Goal: Information Seeking & Learning: Learn about a topic

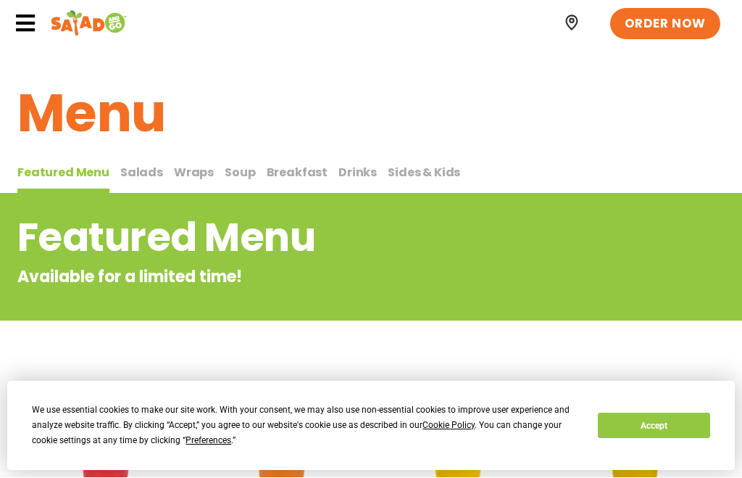
click at [671, 422] on button "Accept" at bounding box center [654, 425] width 112 height 25
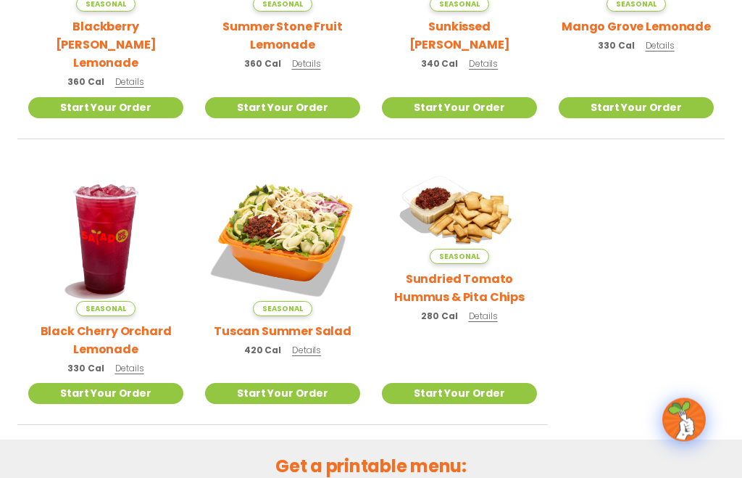
scroll to position [514, 0]
click at [300, 228] on img at bounding box center [282, 238] width 155 height 155
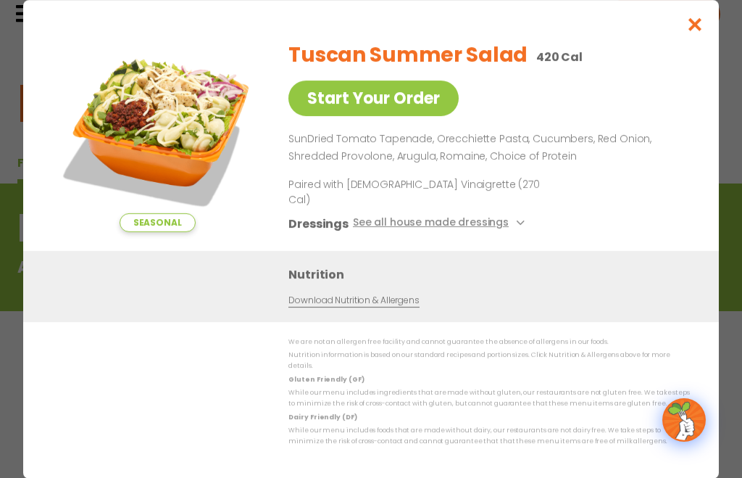
scroll to position [0, 0]
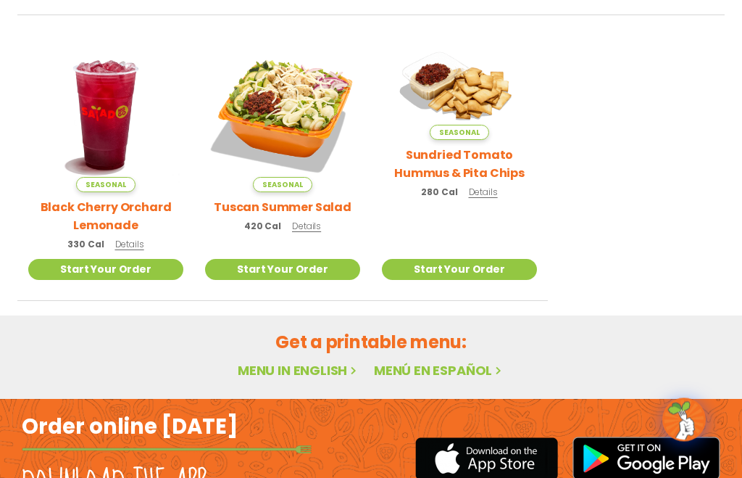
scroll to position [706, 0]
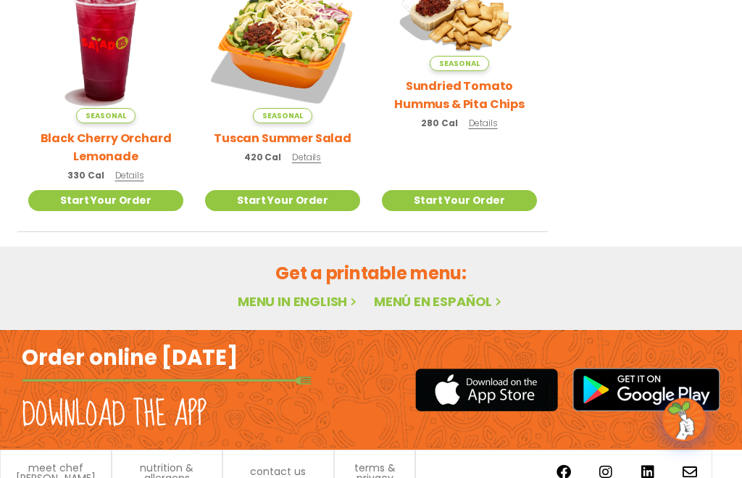
click at [305, 293] on link "Menu in English" at bounding box center [299, 302] width 122 height 18
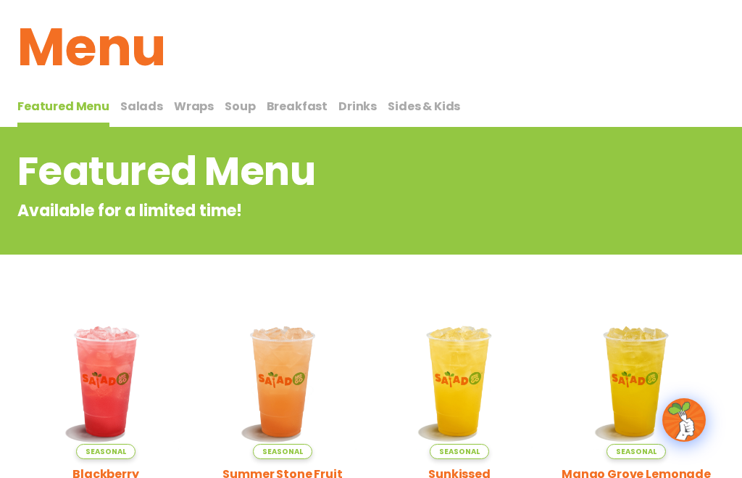
scroll to position [66, 0]
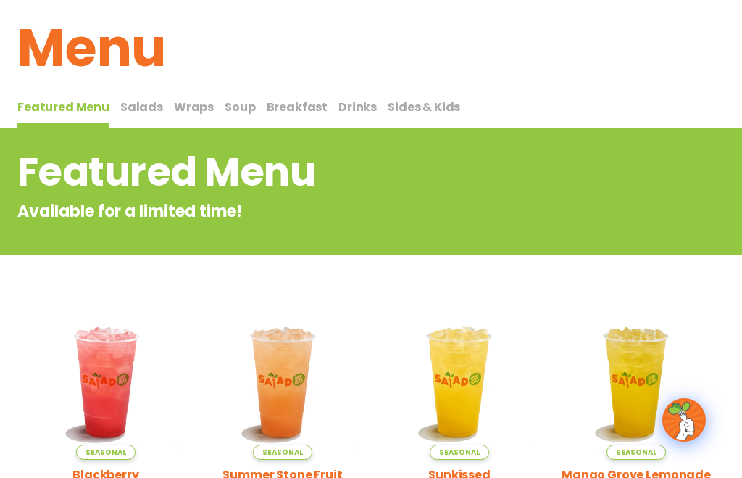
click at [137, 107] on span "Salads" at bounding box center [141, 107] width 43 height 17
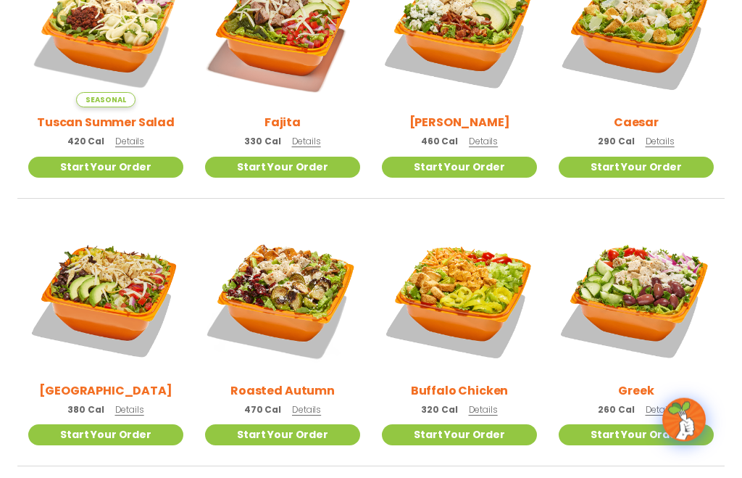
scroll to position [489, 0]
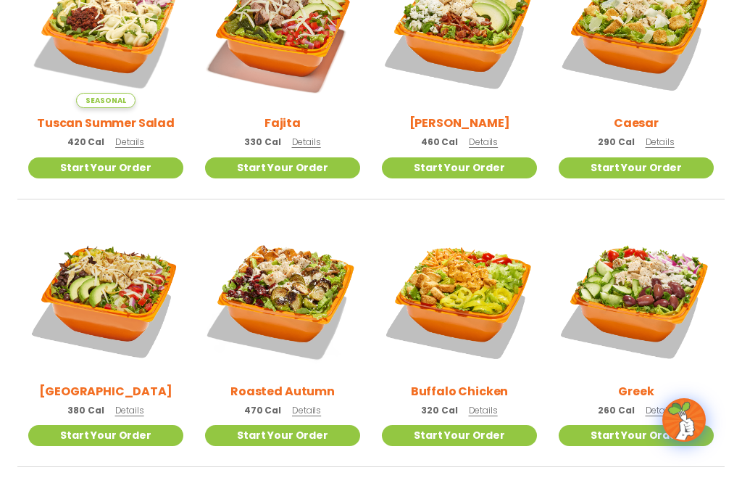
click at [476, 285] on img at bounding box center [459, 298] width 155 height 155
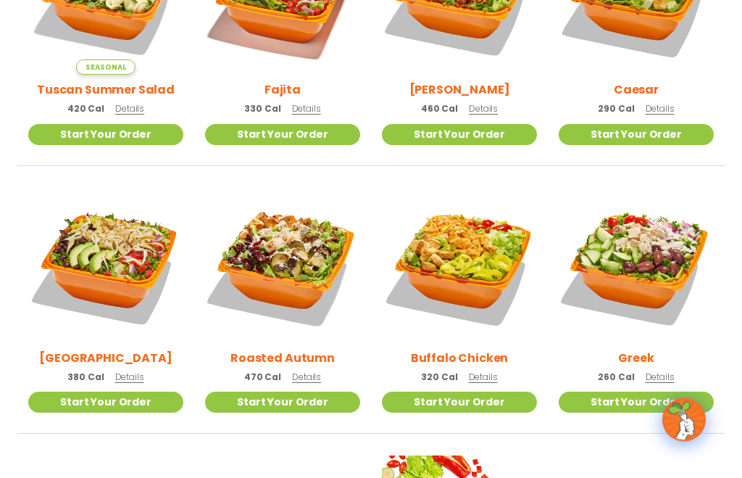
scroll to position [529, 0]
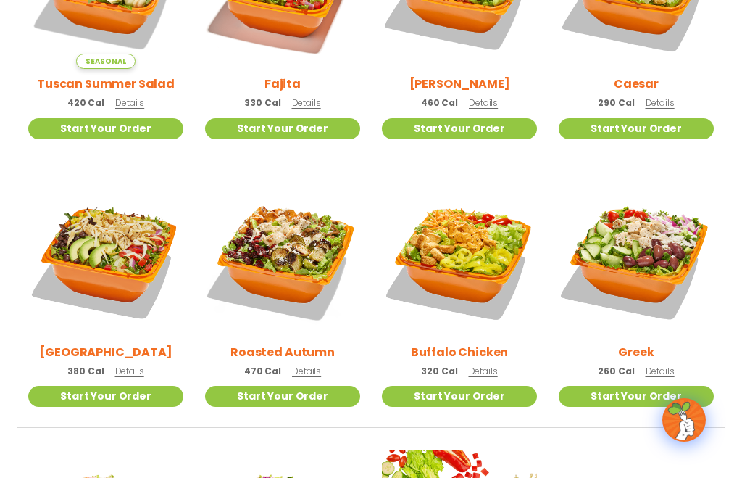
click at [119, 283] on img at bounding box center [105, 259] width 155 height 155
click at [112, 268] on img at bounding box center [105, 259] width 155 height 155
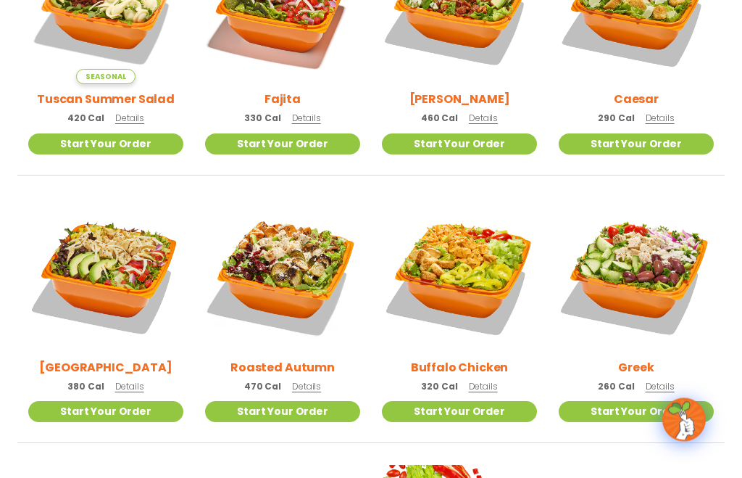
scroll to position [551, 0]
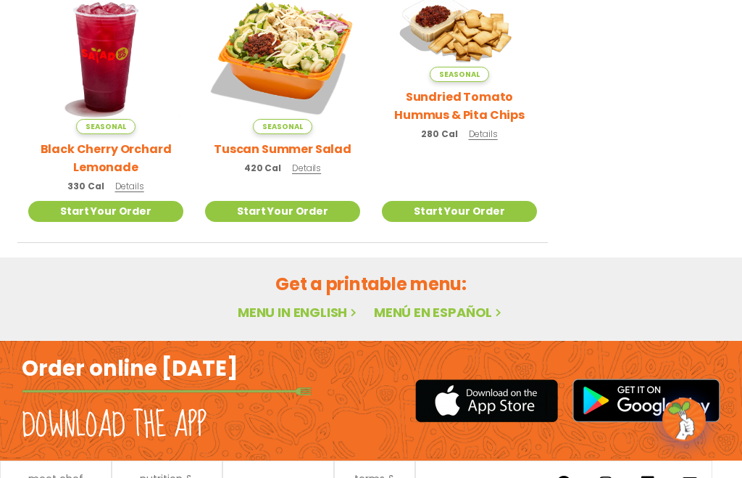
scroll to position [706, 0]
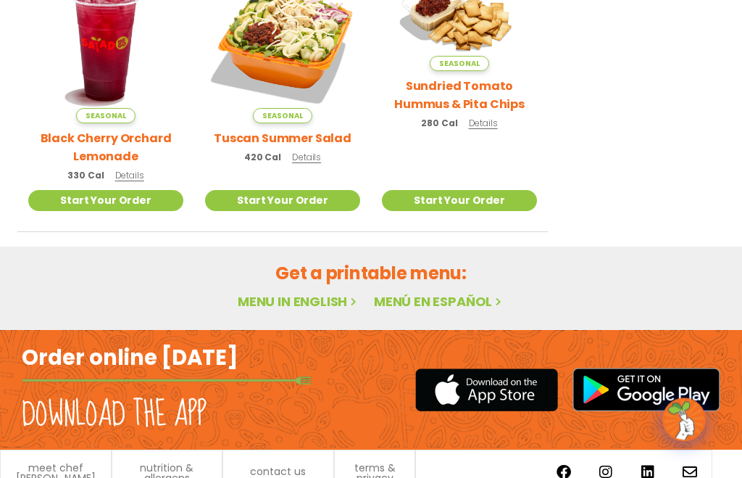
click at [306, 293] on link "Menu in English" at bounding box center [299, 302] width 122 height 18
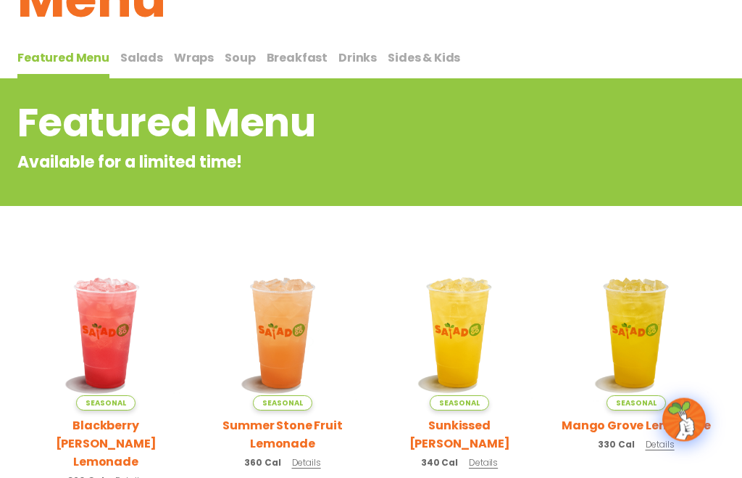
scroll to position [88, 0]
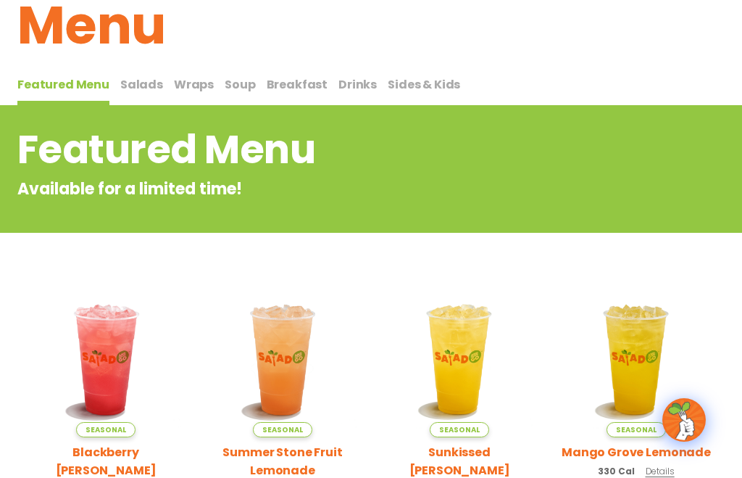
click at [136, 80] on span "Salads" at bounding box center [141, 84] width 43 height 17
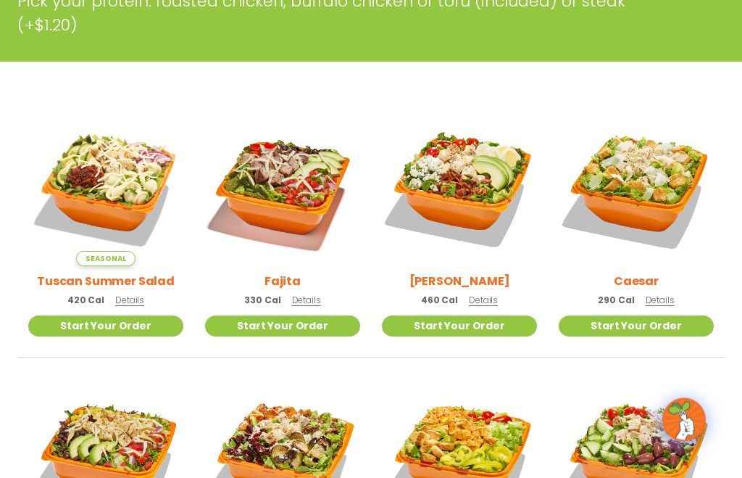
scroll to position [329, 0]
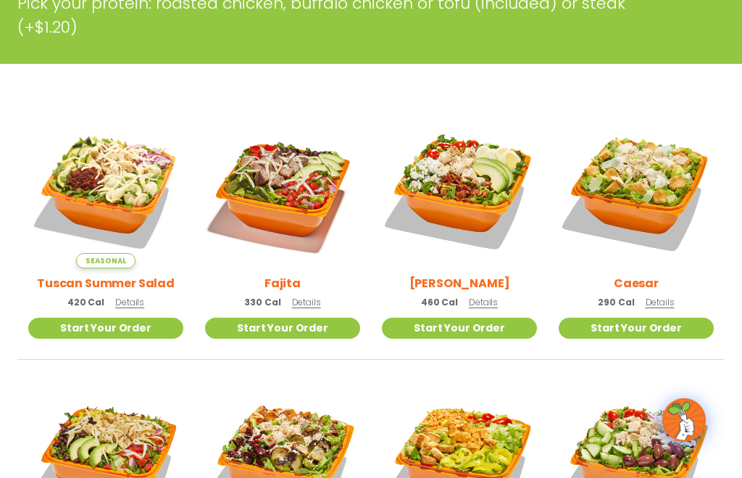
click at [302, 188] on img at bounding box center [282, 190] width 155 height 155
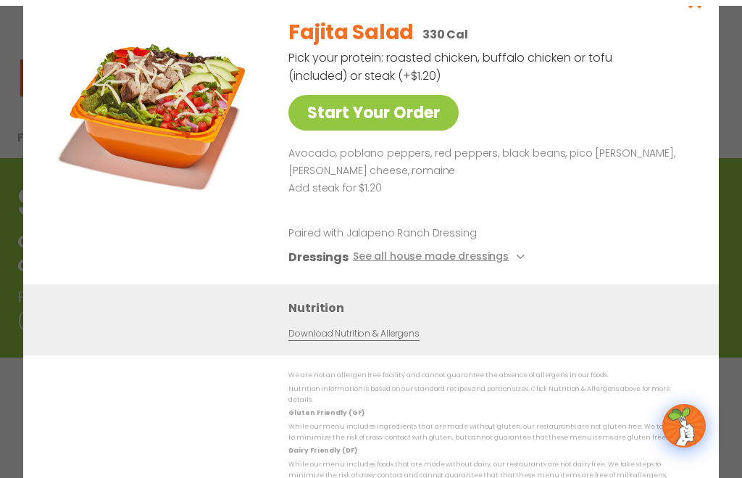
scroll to position [0, 0]
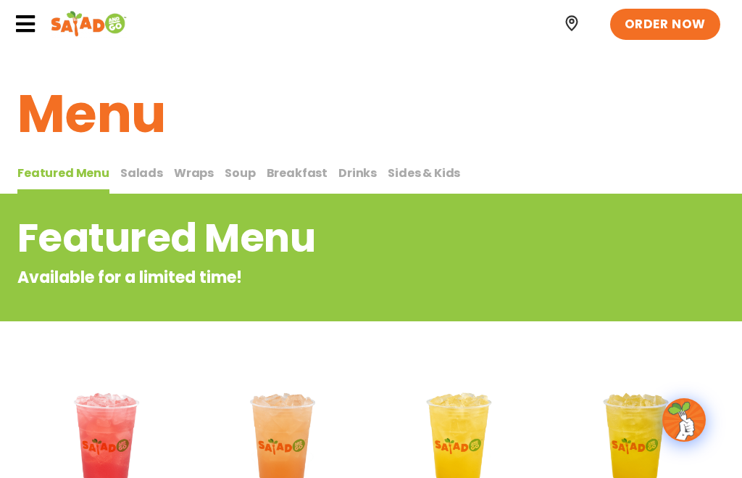
click at [132, 172] on span "Salads" at bounding box center [141, 173] width 43 height 17
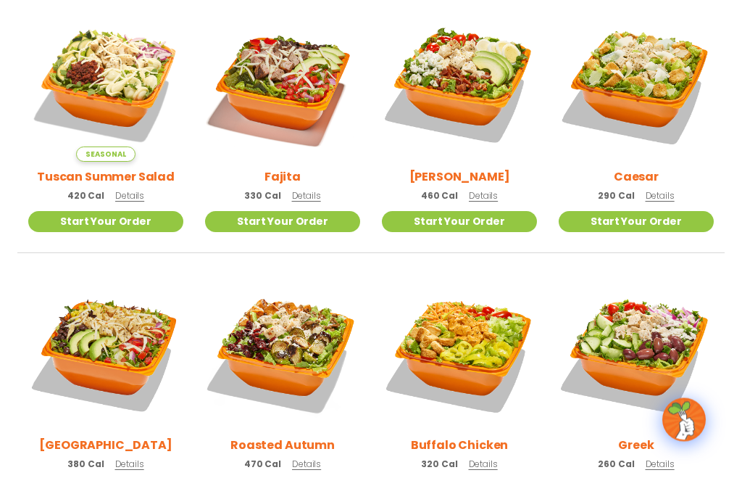
scroll to position [440, 0]
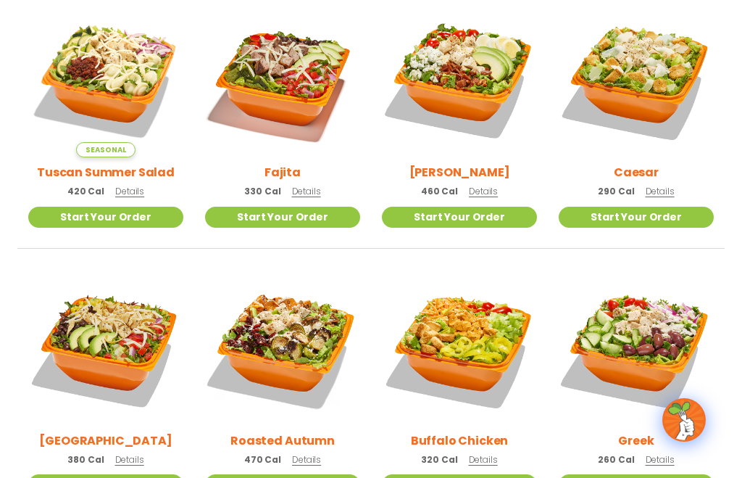
click at [115, 338] on img at bounding box center [105, 347] width 155 height 155
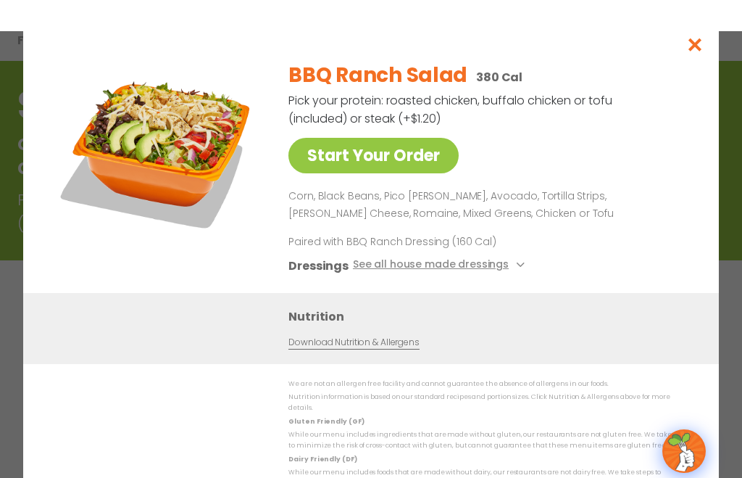
scroll to position [0, 0]
